Goal: Find specific page/section: Find specific page/section

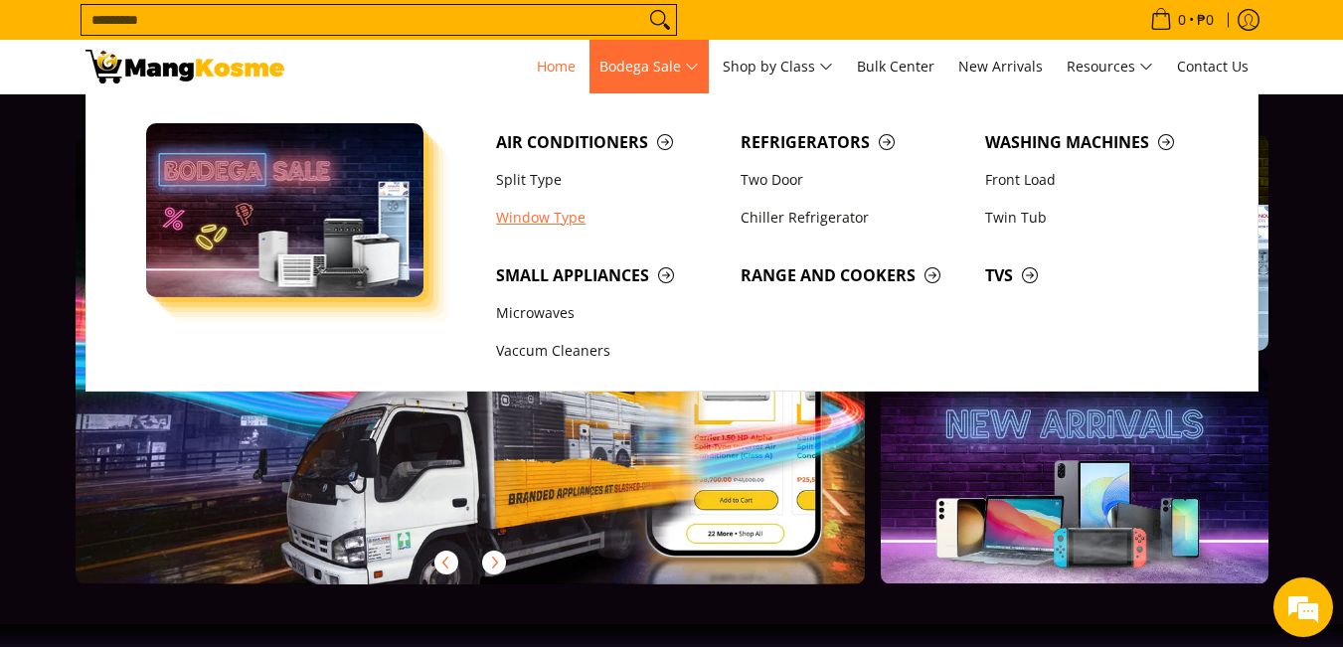
click at [538, 221] on link "Window Type" at bounding box center [608, 218] width 245 height 38
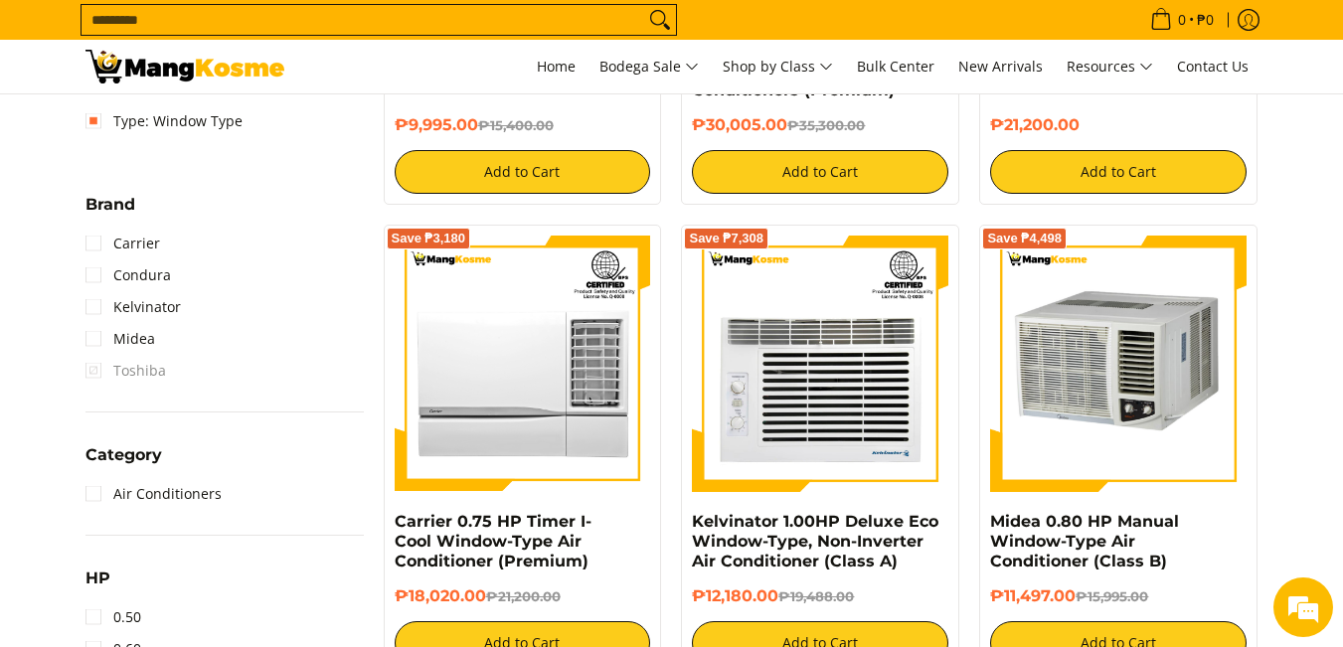
scroll to position [895, 0]
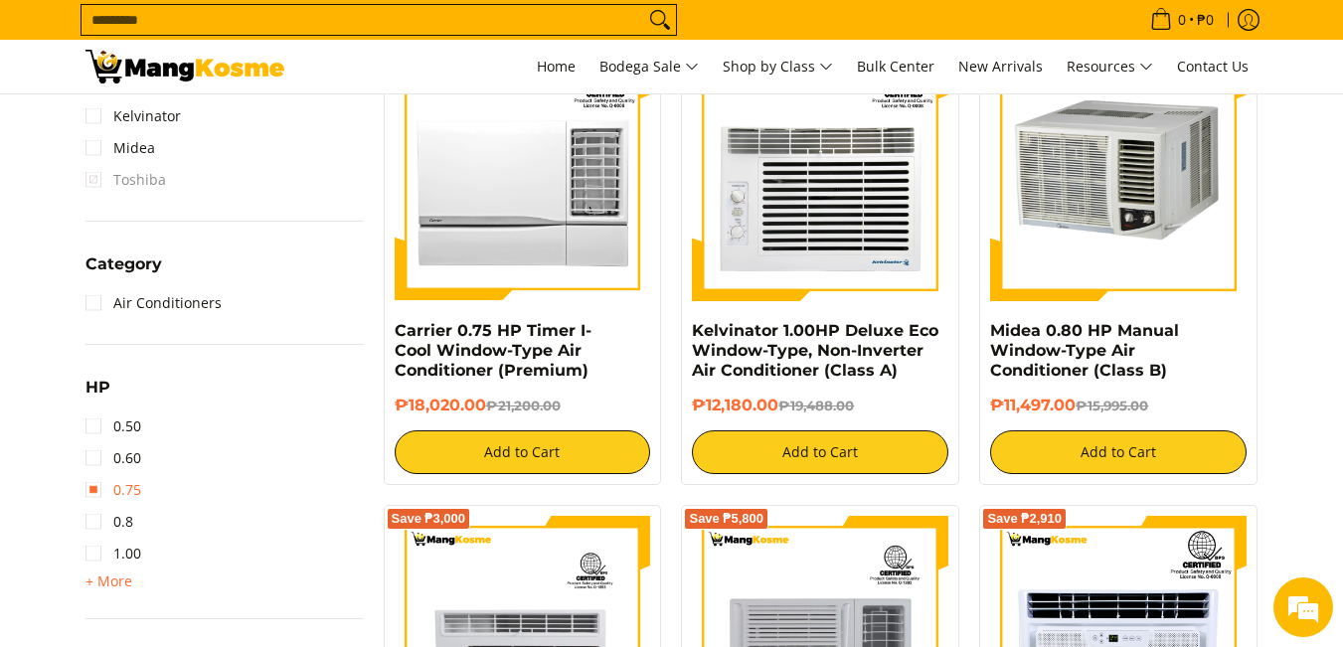
click at [91, 489] on link "0.75" at bounding box center [113, 490] width 56 height 32
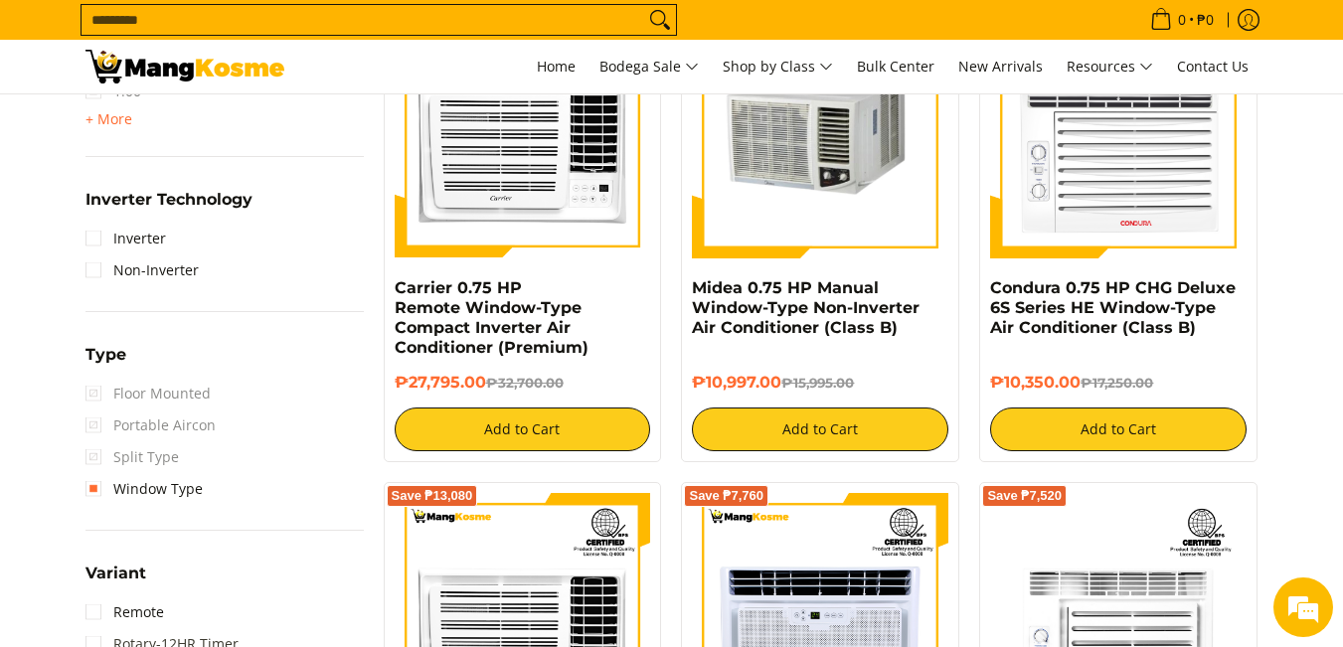
scroll to position [1354, 0]
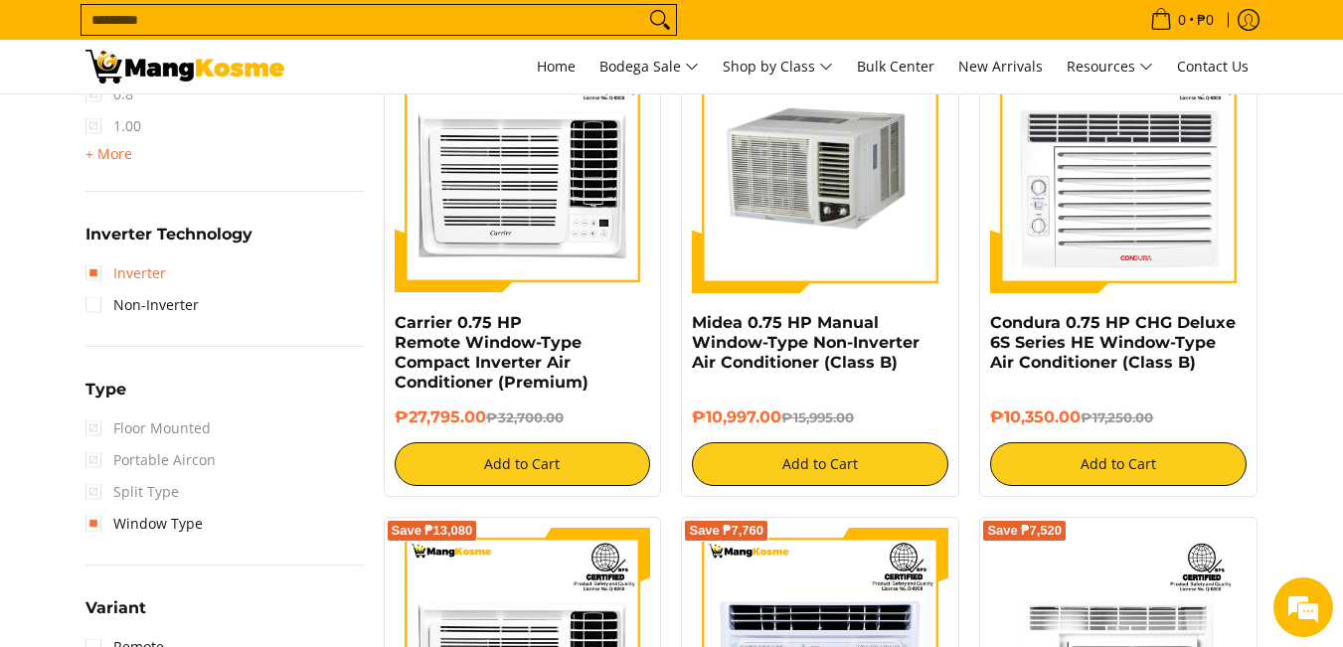
click at [97, 275] on link "Inverter" at bounding box center [125, 273] width 81 height 32
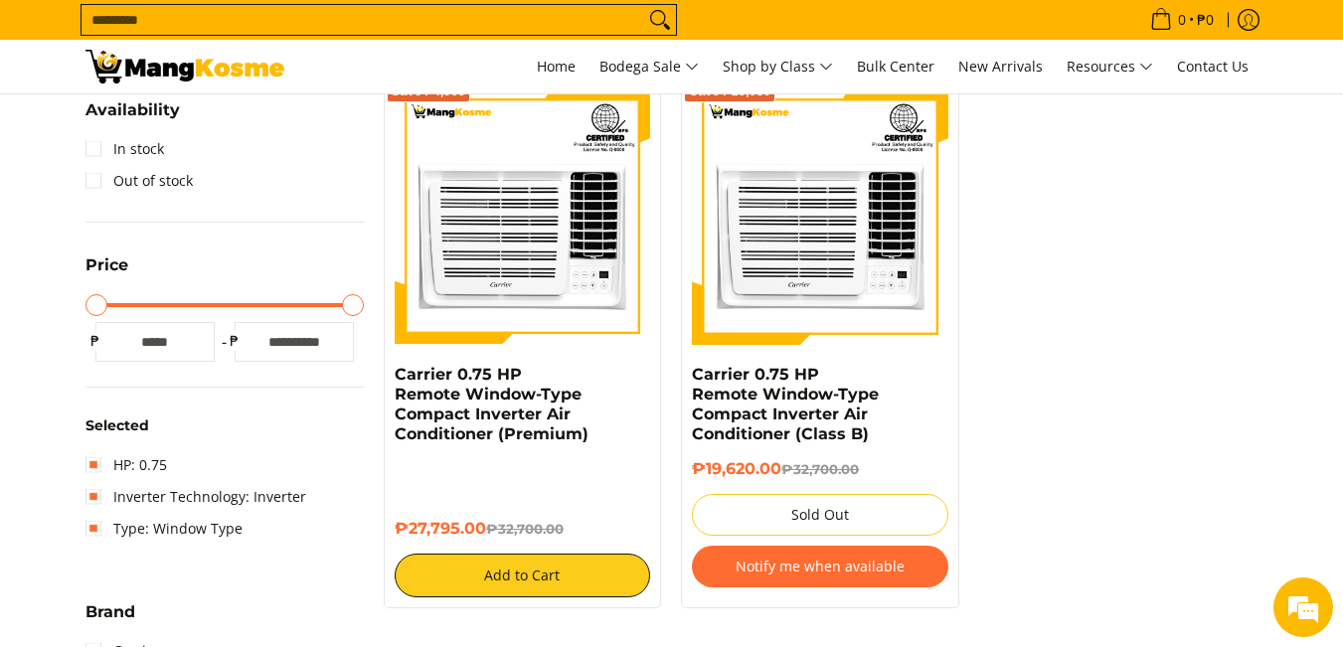
scroll to position [459, 0]
